Goal: Task Accomplishment & Management: Manage account settings

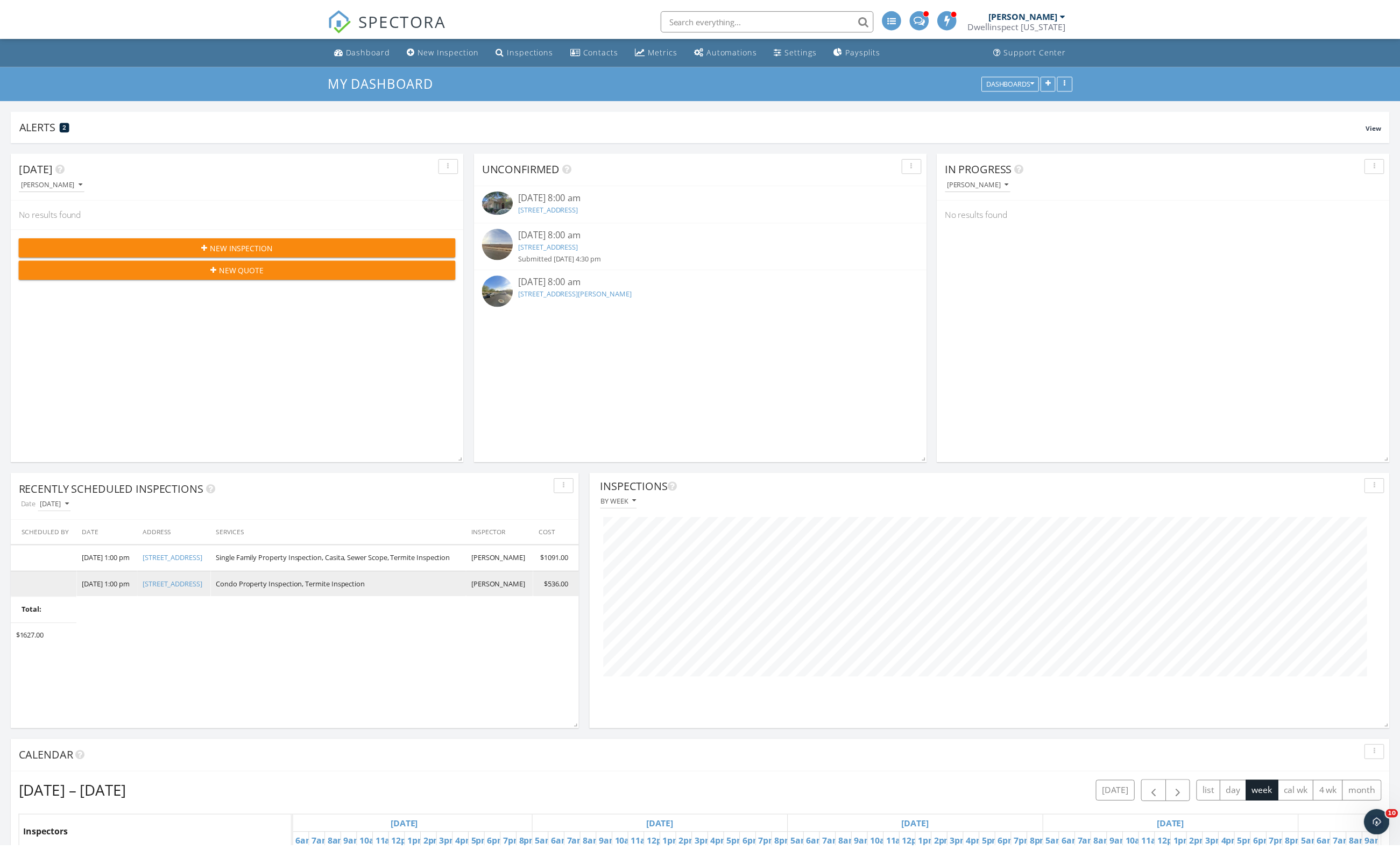
scroll to position [537863, 537677]
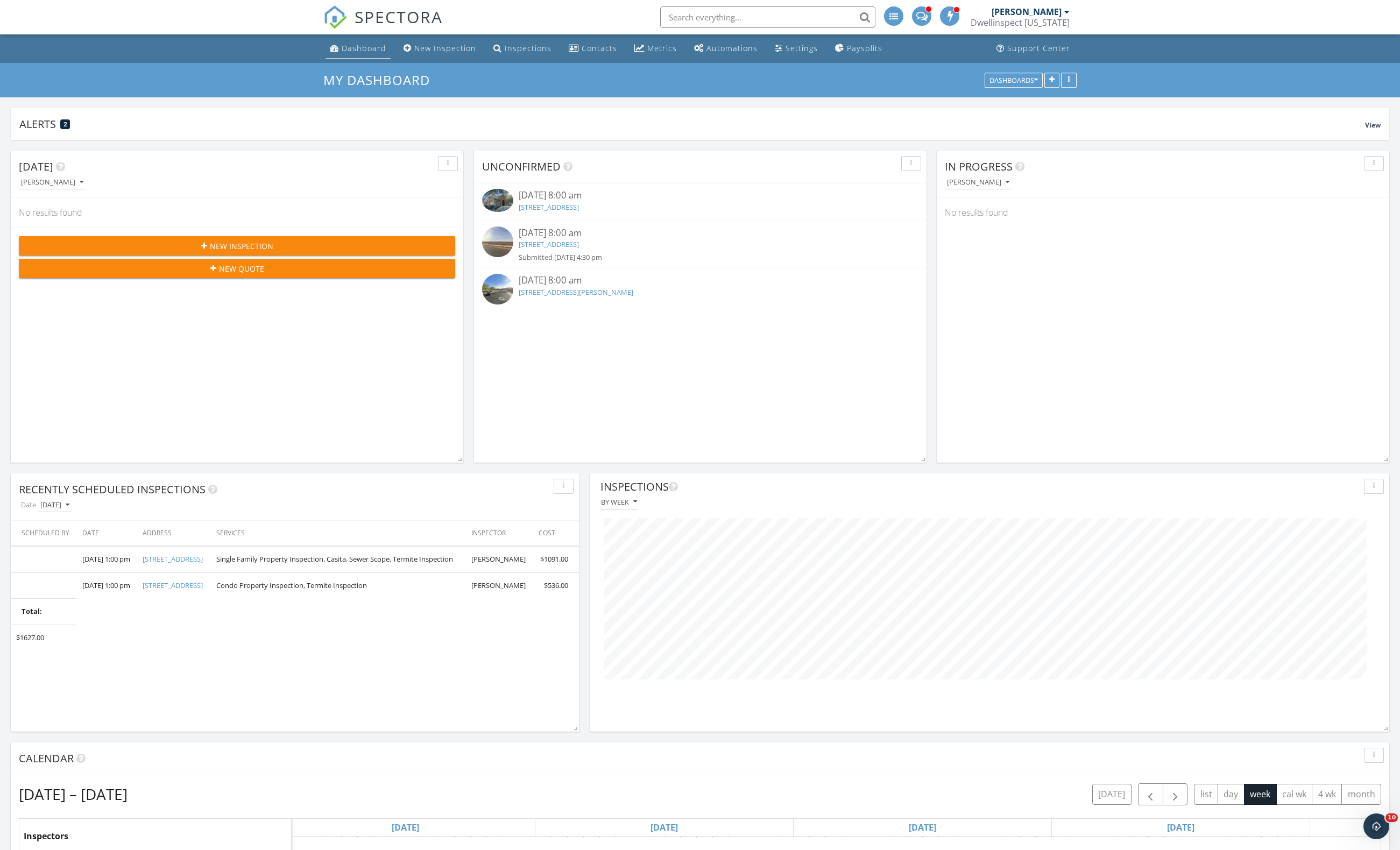
click at [350, 53] on link "Dashboard" at bounding box center [358, 49] width 65 height 20
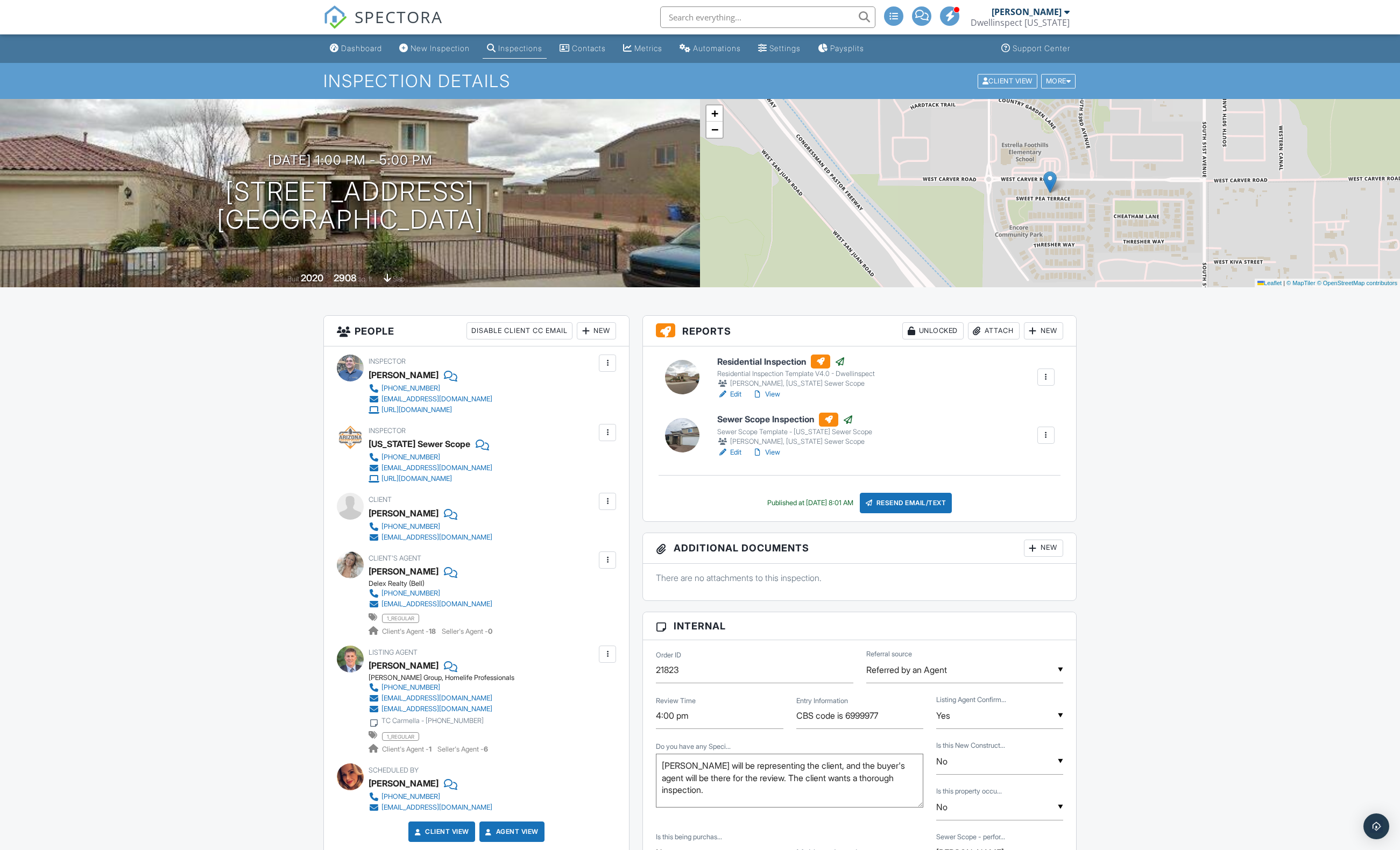
click at [1049, 438] on div at bounding box center [1047, 435] width 11 height 11
click at [1030, 456] on link "Assign Inspectors" at bounding box center [1006, 459] width 87 height 12
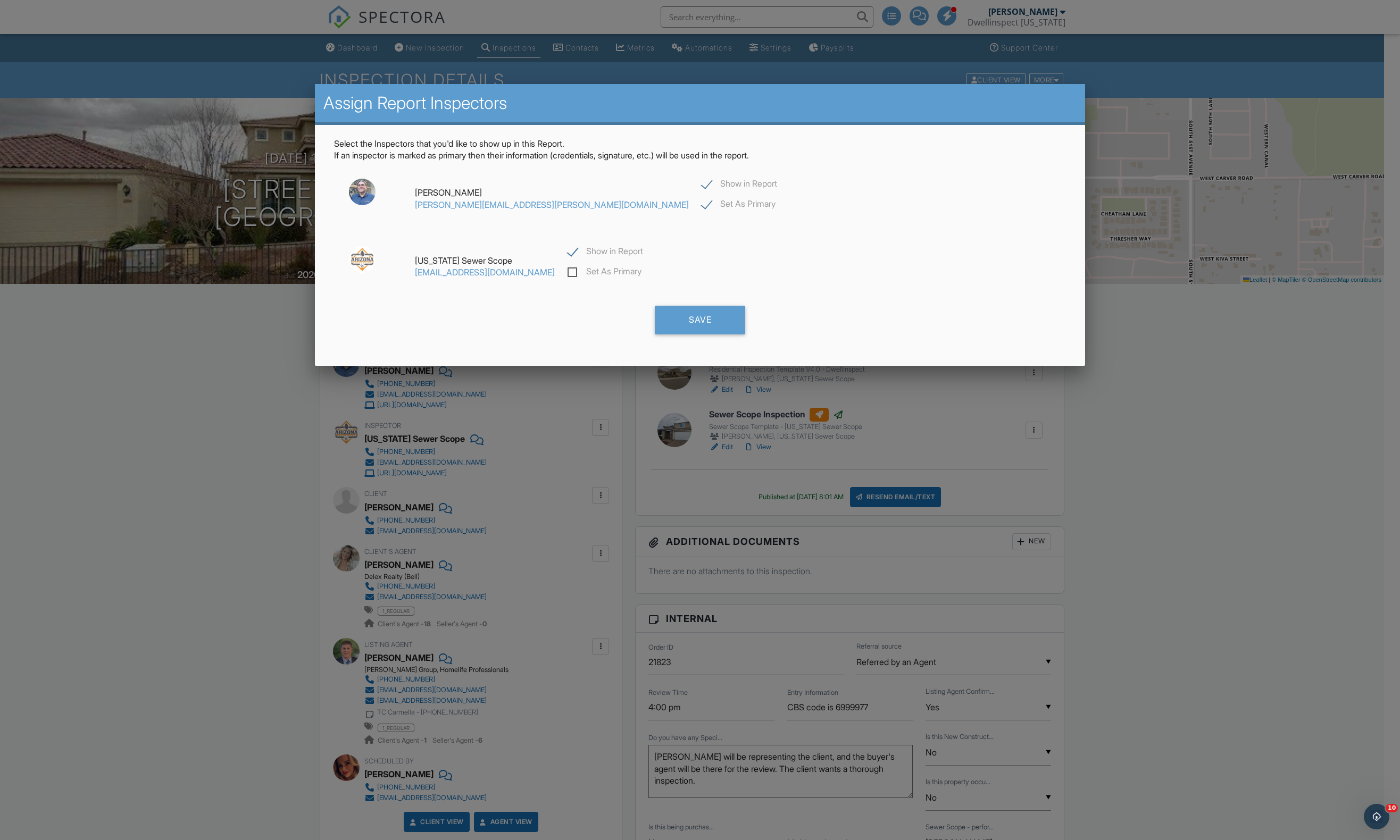
click at [567, 275] on label "Set As Primary" at bounding box center [604, 273] width 74 height 13
checkbox input "false"
checkbox input "true"
click at [702, 188] on label "Show in Report" at bounding box center [739, 185] width 76 height 13
checkbox input "false"
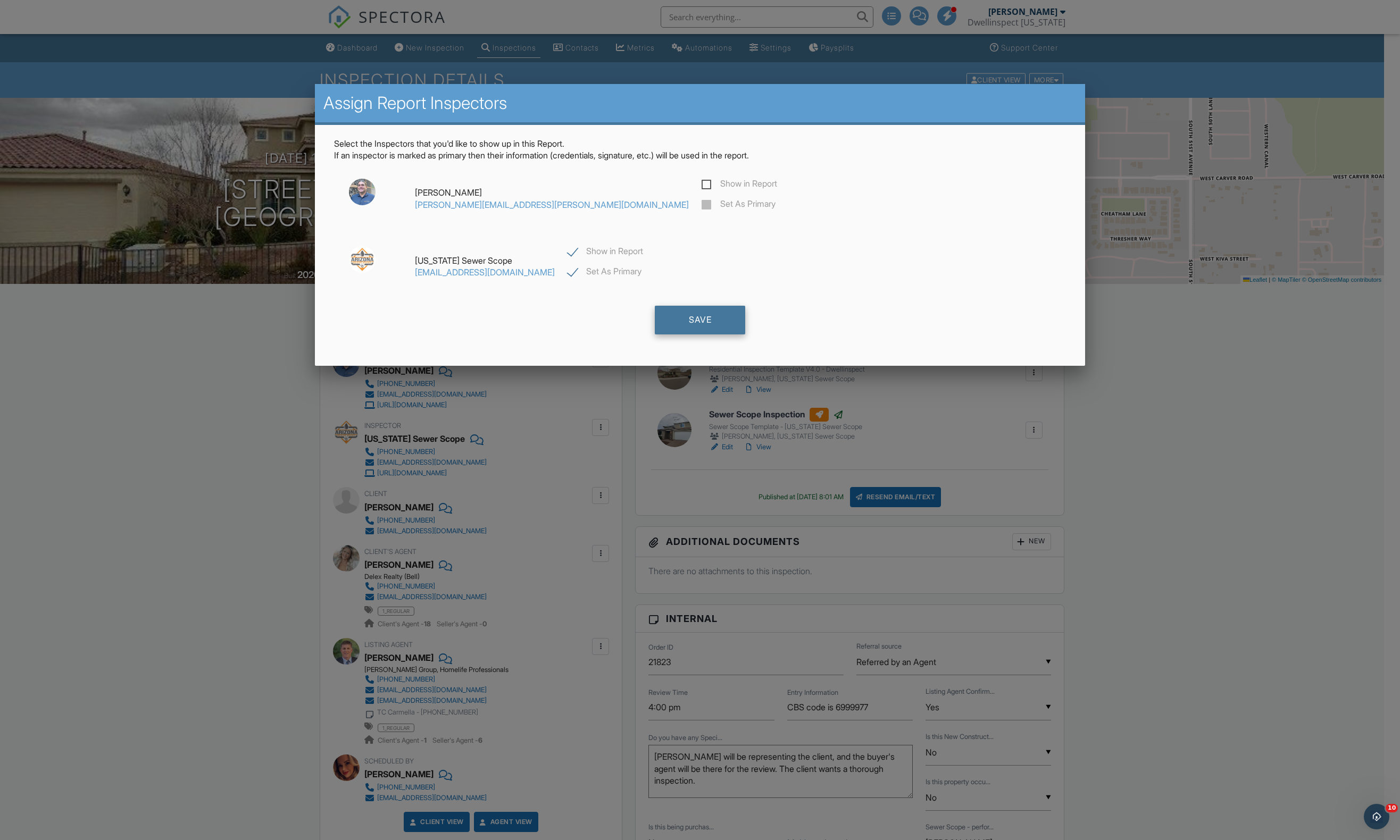
click at [712, 333] on div "Save" at bounding box center [700, 320] width 90 height 29
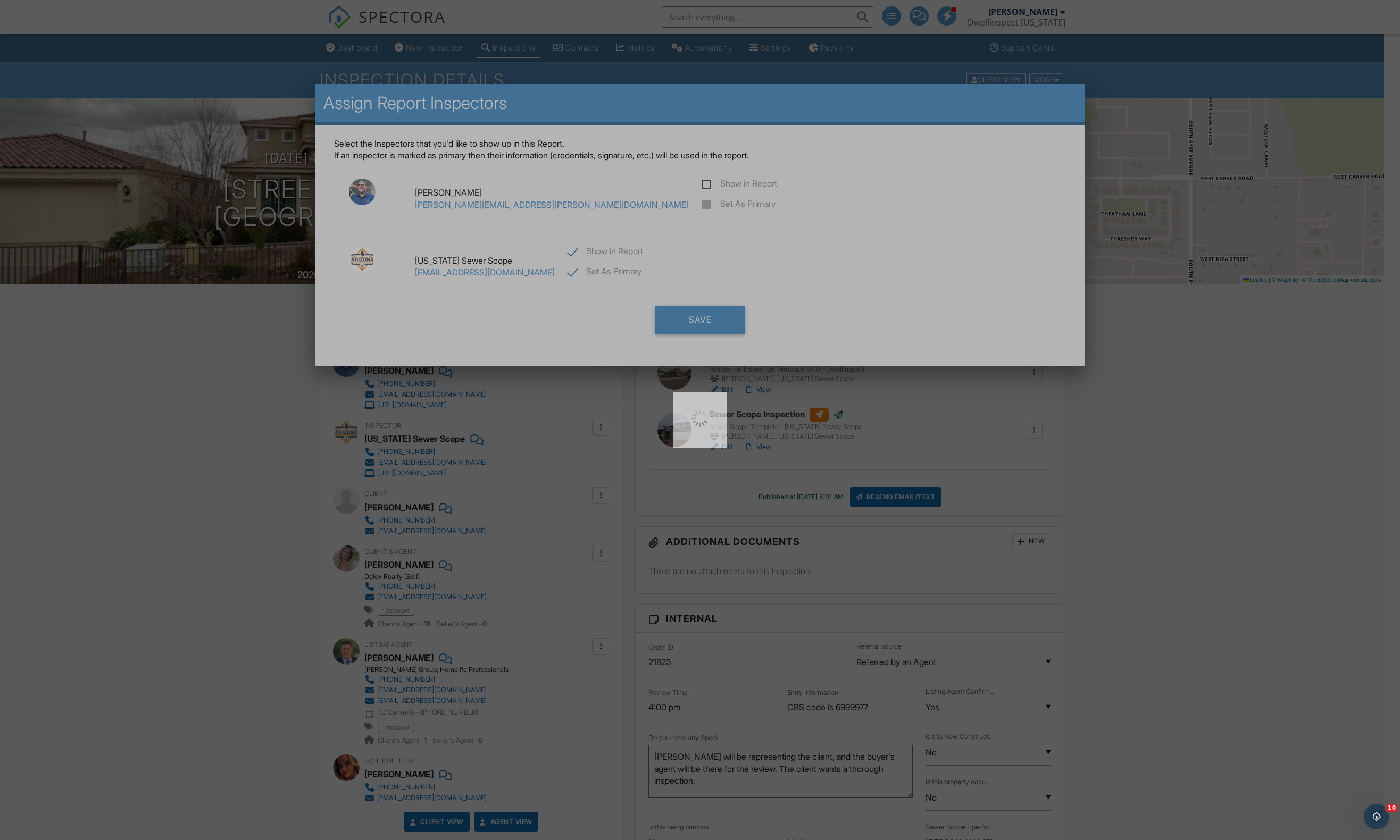
click at [713, 323] on div at bounding box center [700, 420] width 1400 height 840
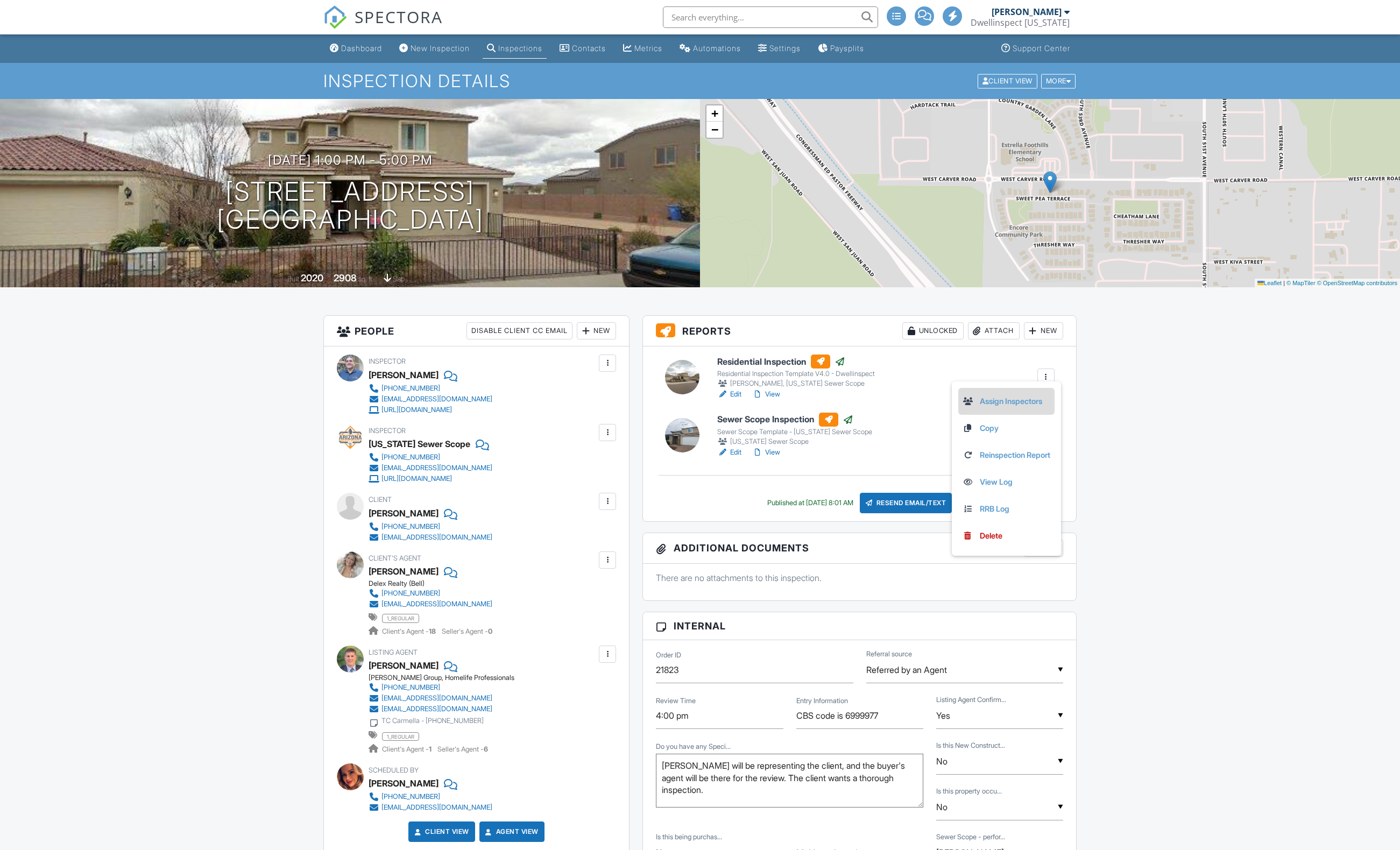
click at [1044, 398] on link "Assign Inspectors" at bounding box center [1006, 401] width 87 height 12
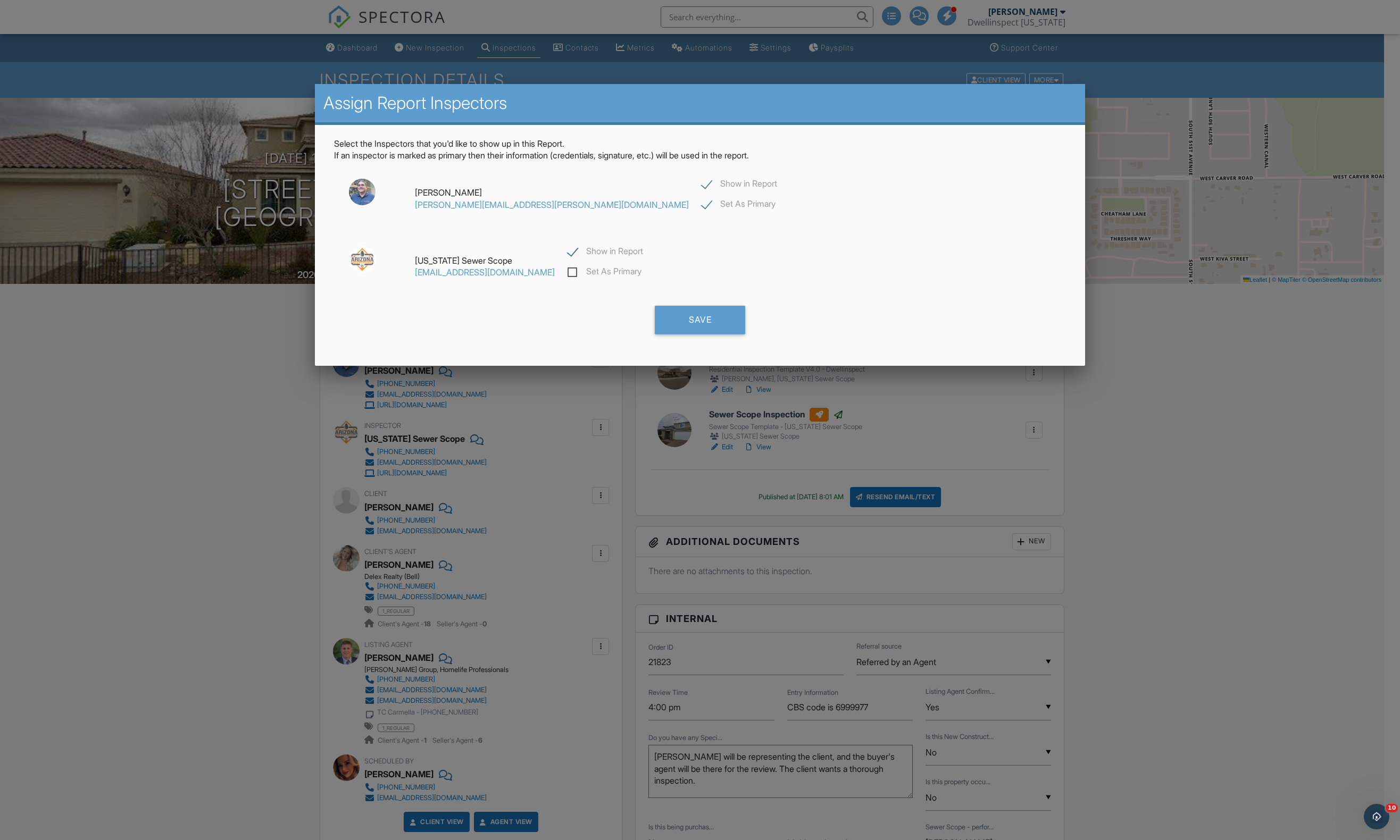
click at [580, 246] on label "Show in Report" at bounding box center [605, 252] width 76 height 13
checkbox input "false"
click at [691, 327] on div "Save" at bounding box center [700, 320] width 90 height 29
